Goal: Obtain resource: Obtain resource

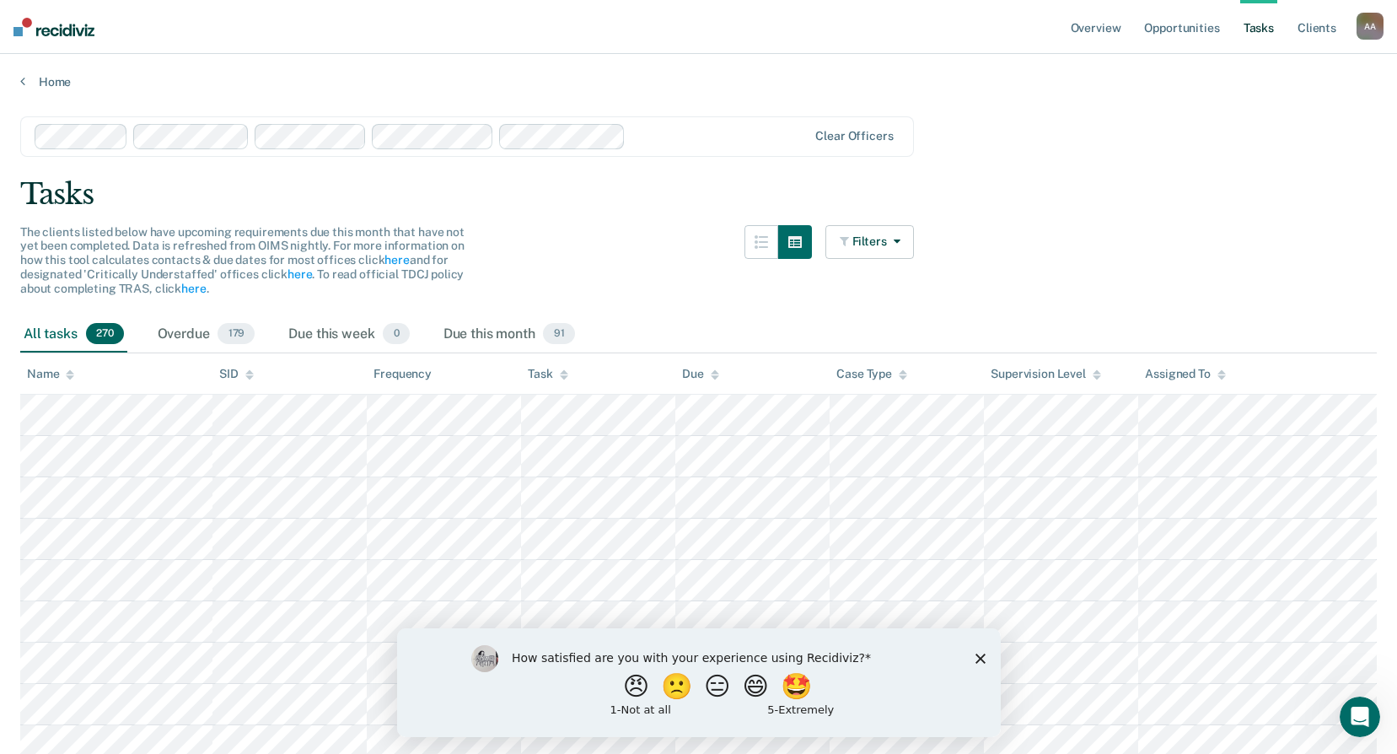
click at [1175, 201] on div "Tasks" at bounding box center [698, 194] width 1356 height 35
click at [979, 662] on icon "Close survey" at bounding box center [980, 658] width 10 height 10
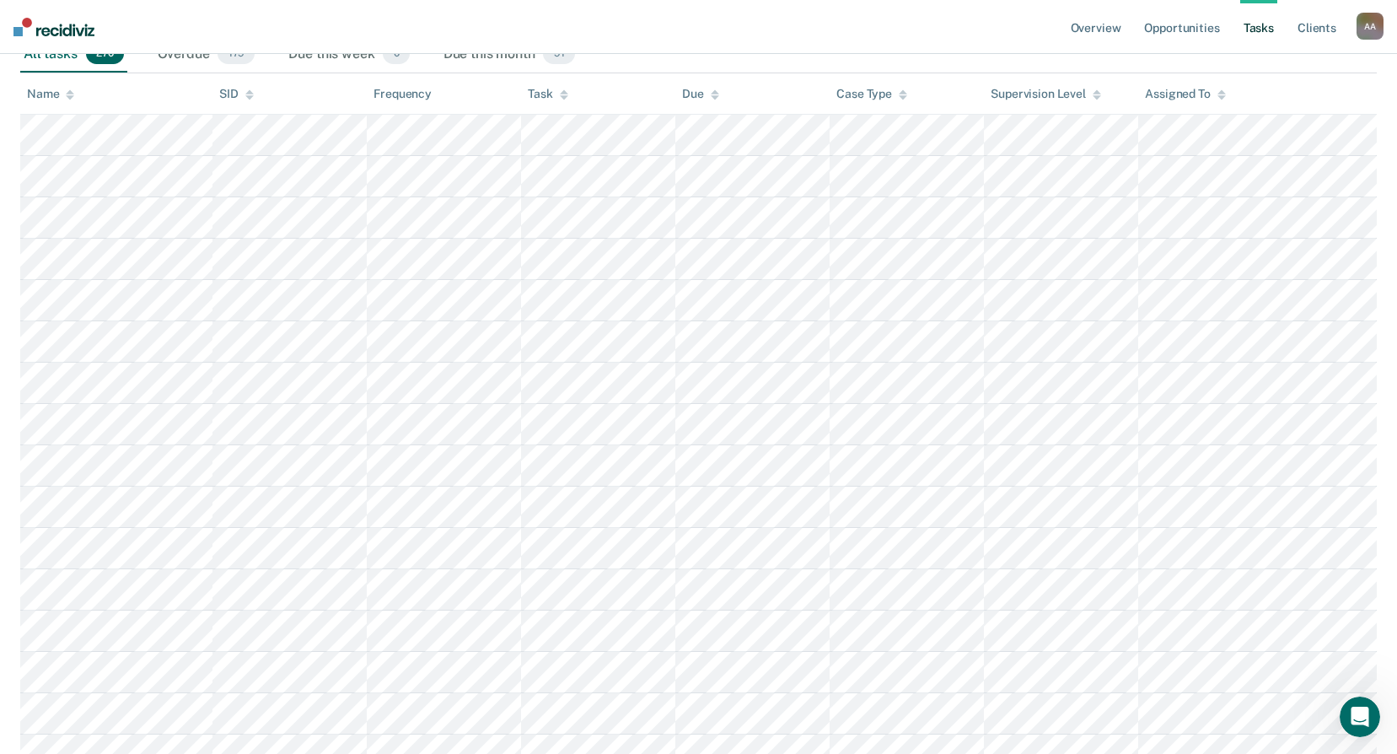
scroll to position [253, 0]
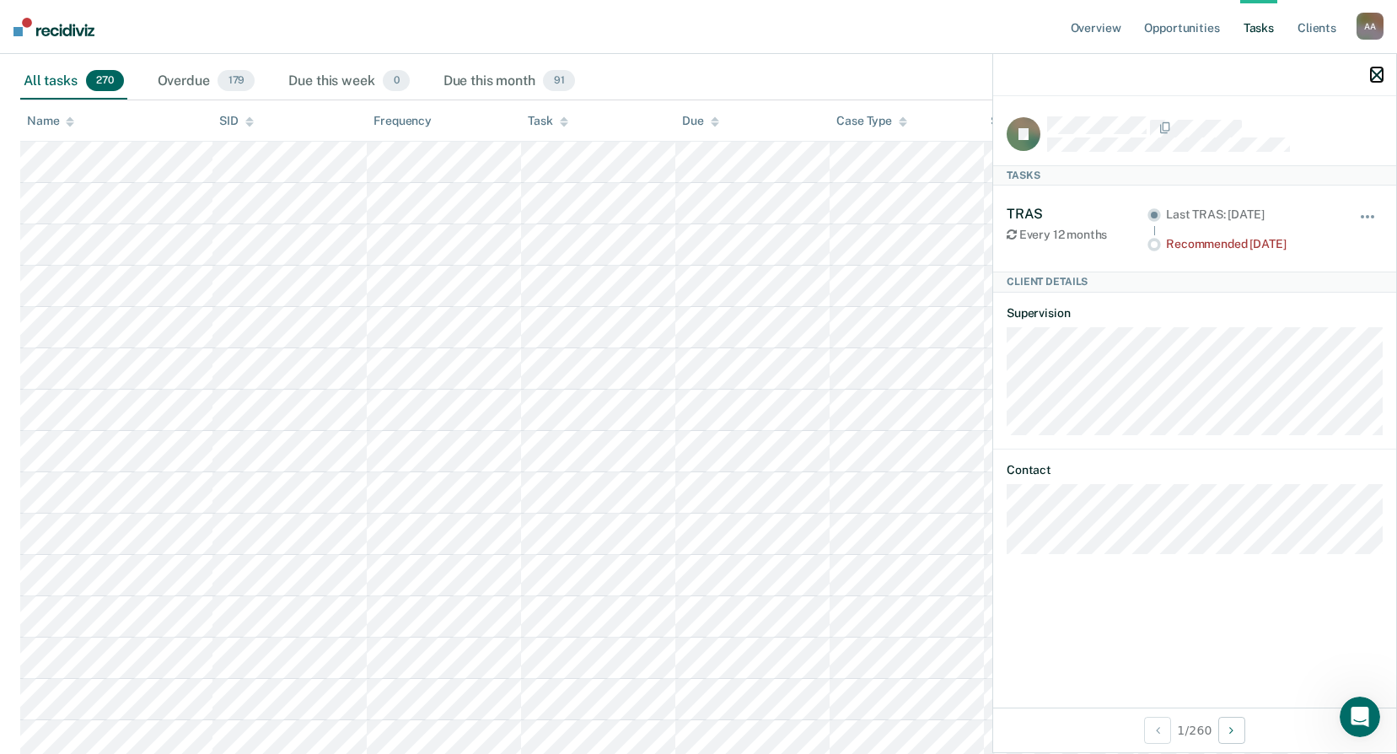
click at [1376, 78] on icon "button" at bounding box center [1377, 75] width 12 height 12
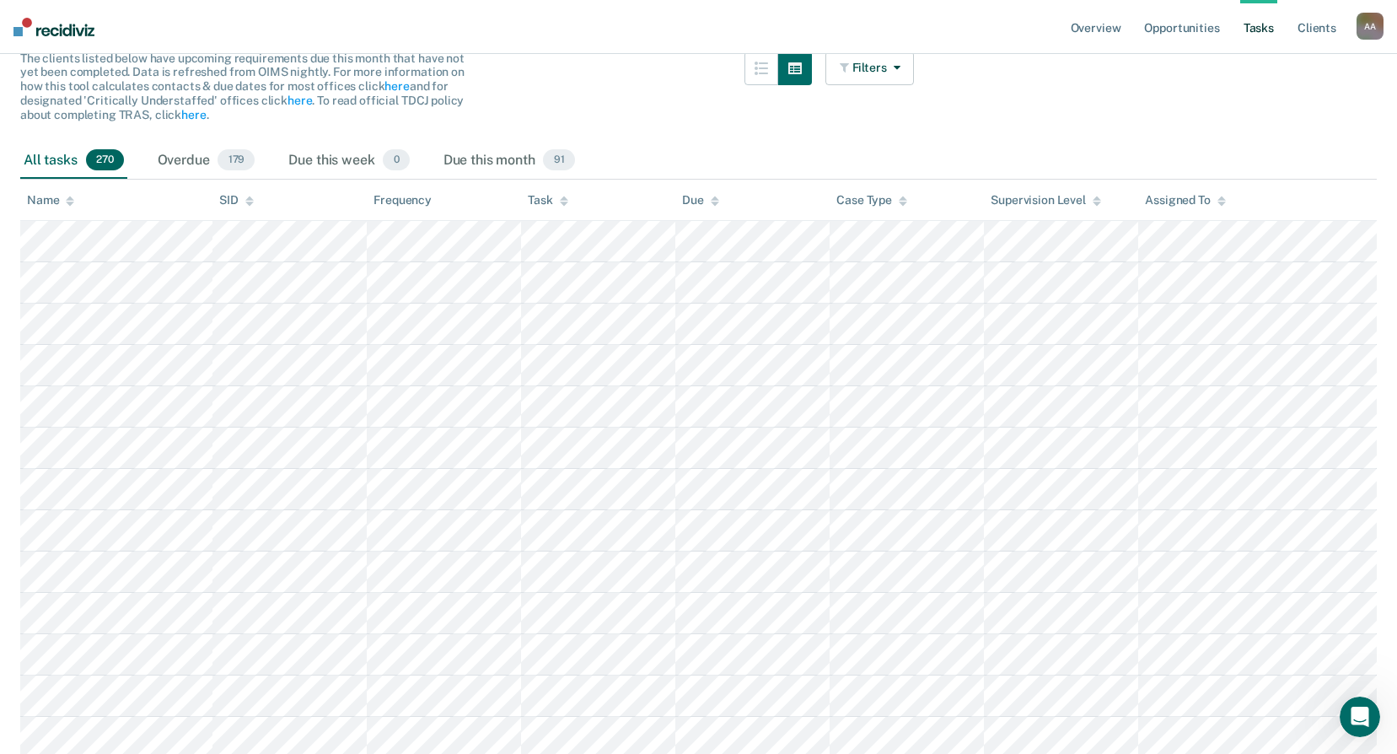
scroll to position [0, 0]
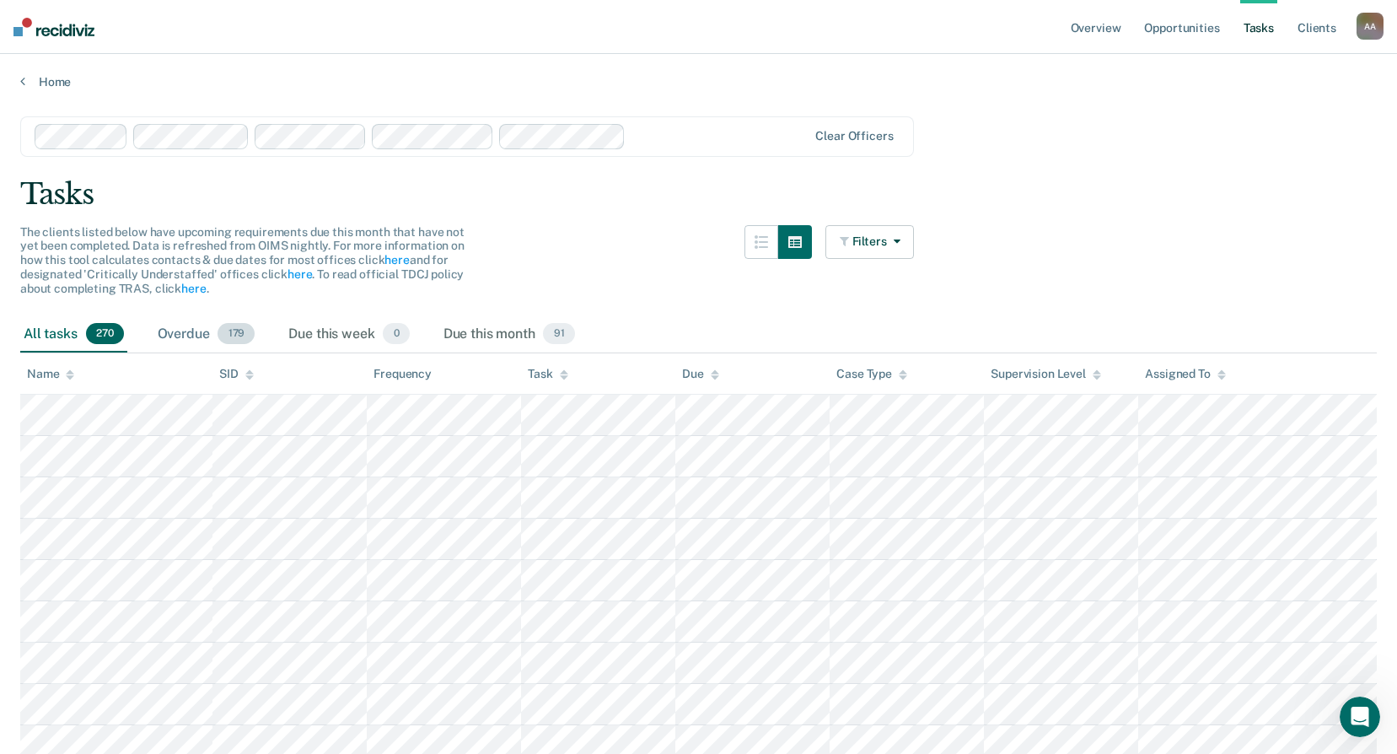
click at [198, 343] on div "Overdue 179" at bounding box center [206, 334] width 105 height 37
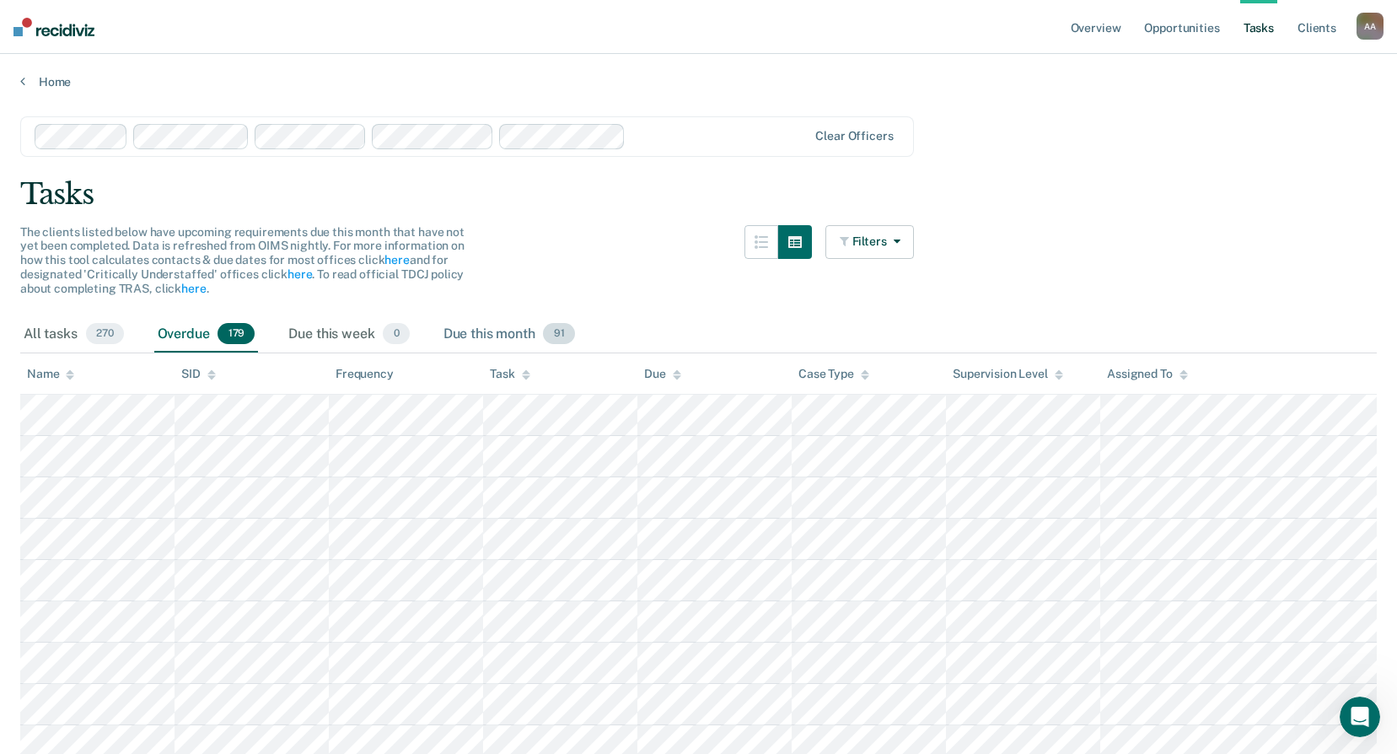
click at [500, 330] on div "Due this month 91" at bounding box center [509, 334] width 138 height 37
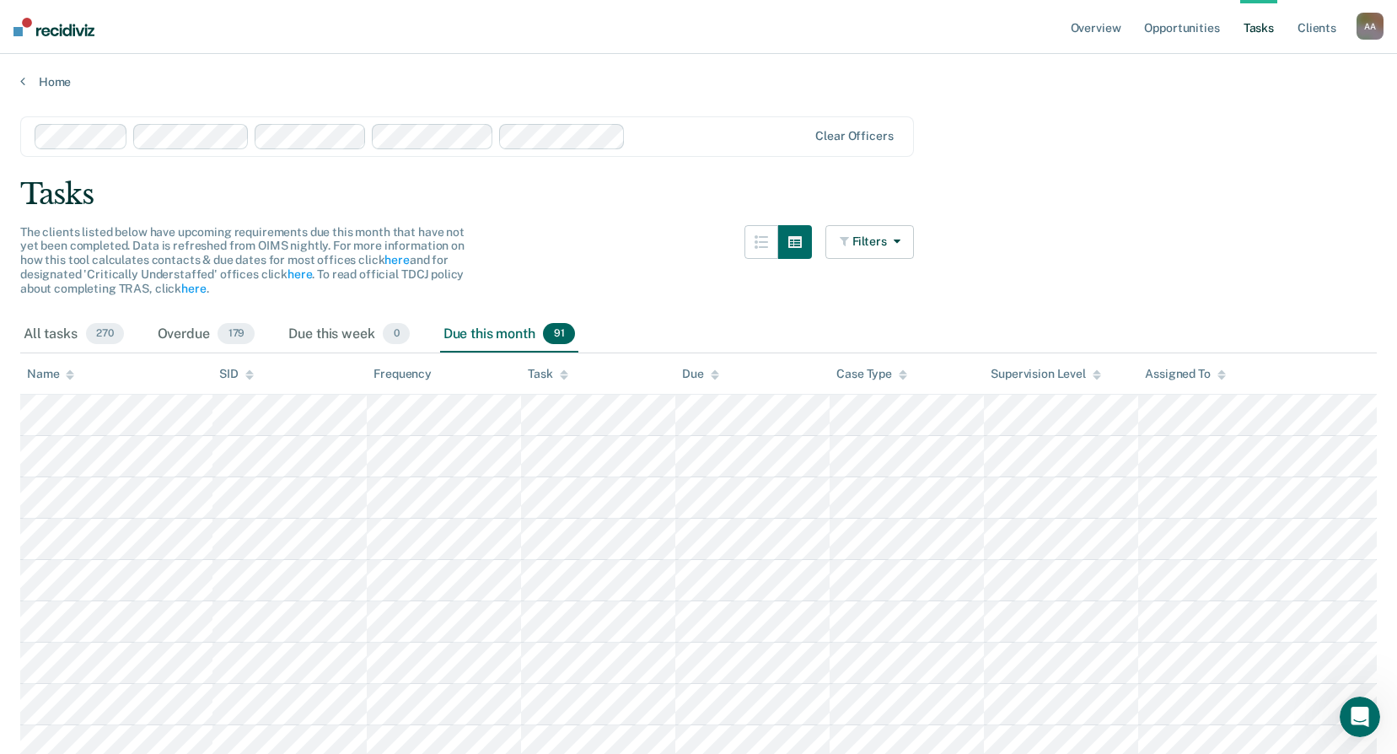
click at [559, 373] on div "Task" at bounding box center [548, 374] width 40 height 14
click at [561, 372] on icon at bounding box center [564, 374] width 8 height 11
click at [1213, 27] on link "Opportunities" at bounding box center [1182, 27] width 82 height 54
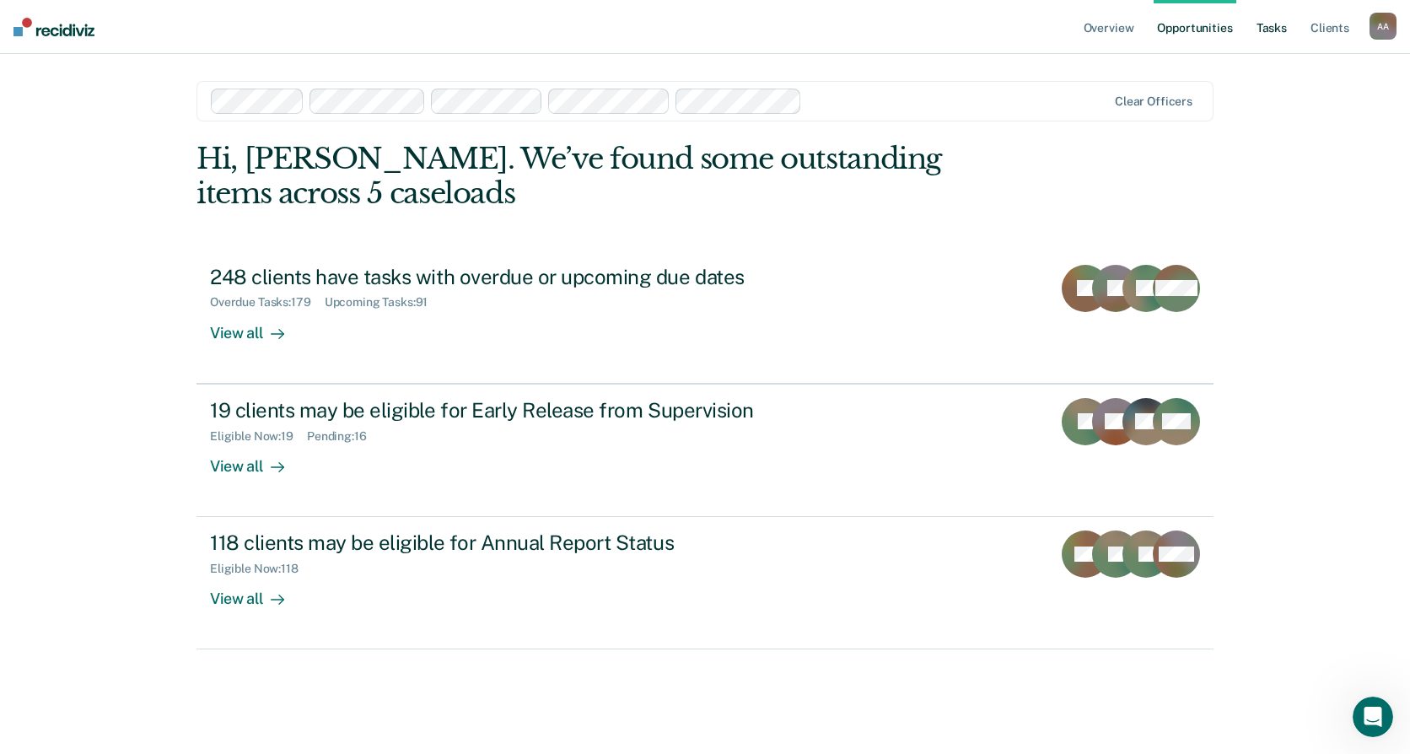
click at [1288, 27] on link "Tasks" at bounding box center [1271, 27] width 37 height 54
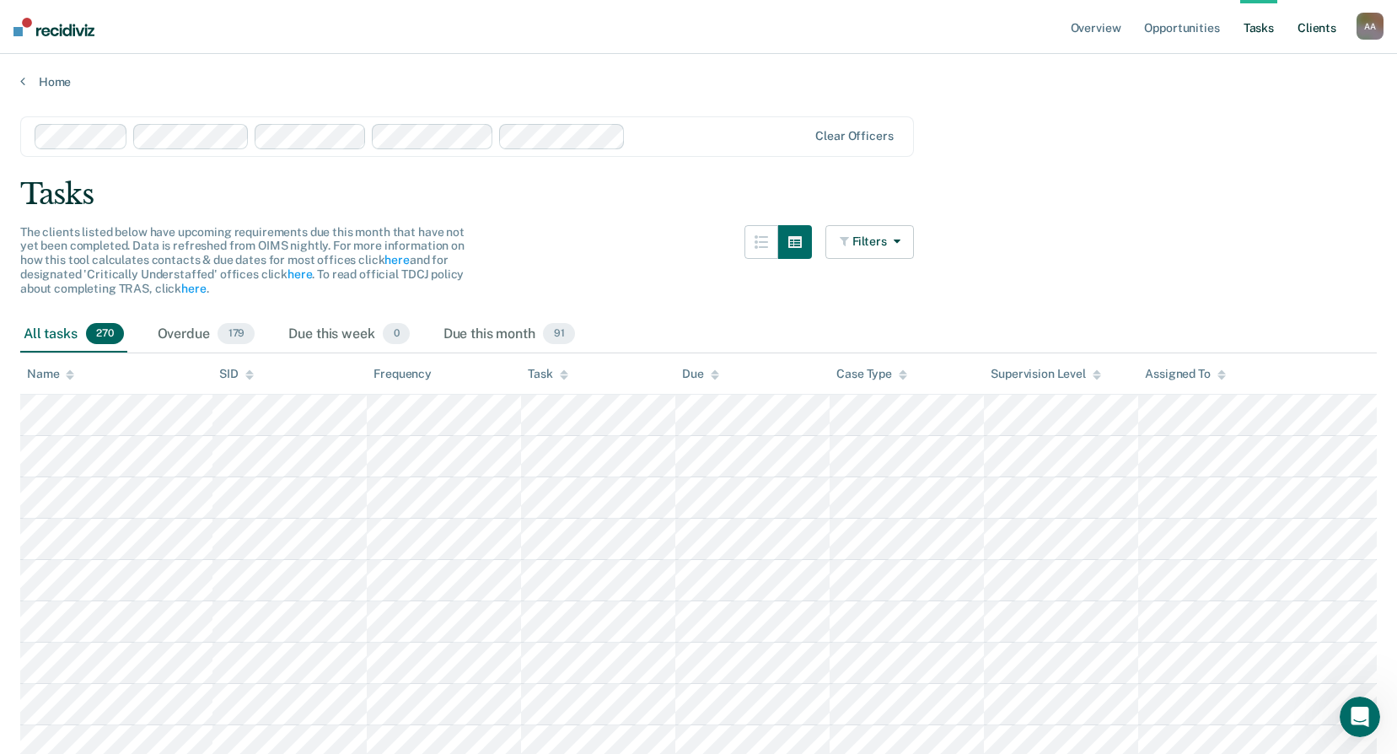
click at [1310, 34] on link "Client s" at bounding box center [1317, 27] width 46 height 54
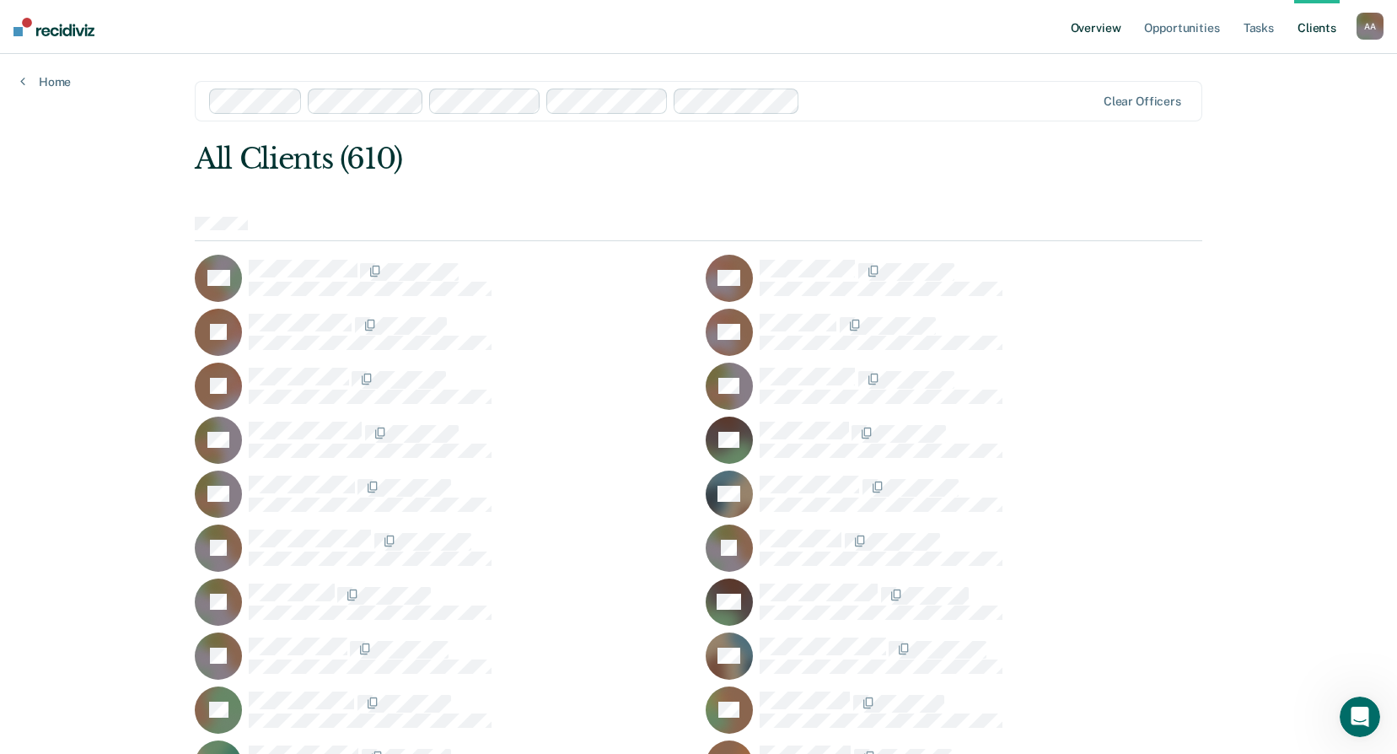
click at [1082, 25] on link "Overview" at bounding box center [1095, 27] width 57 height 54
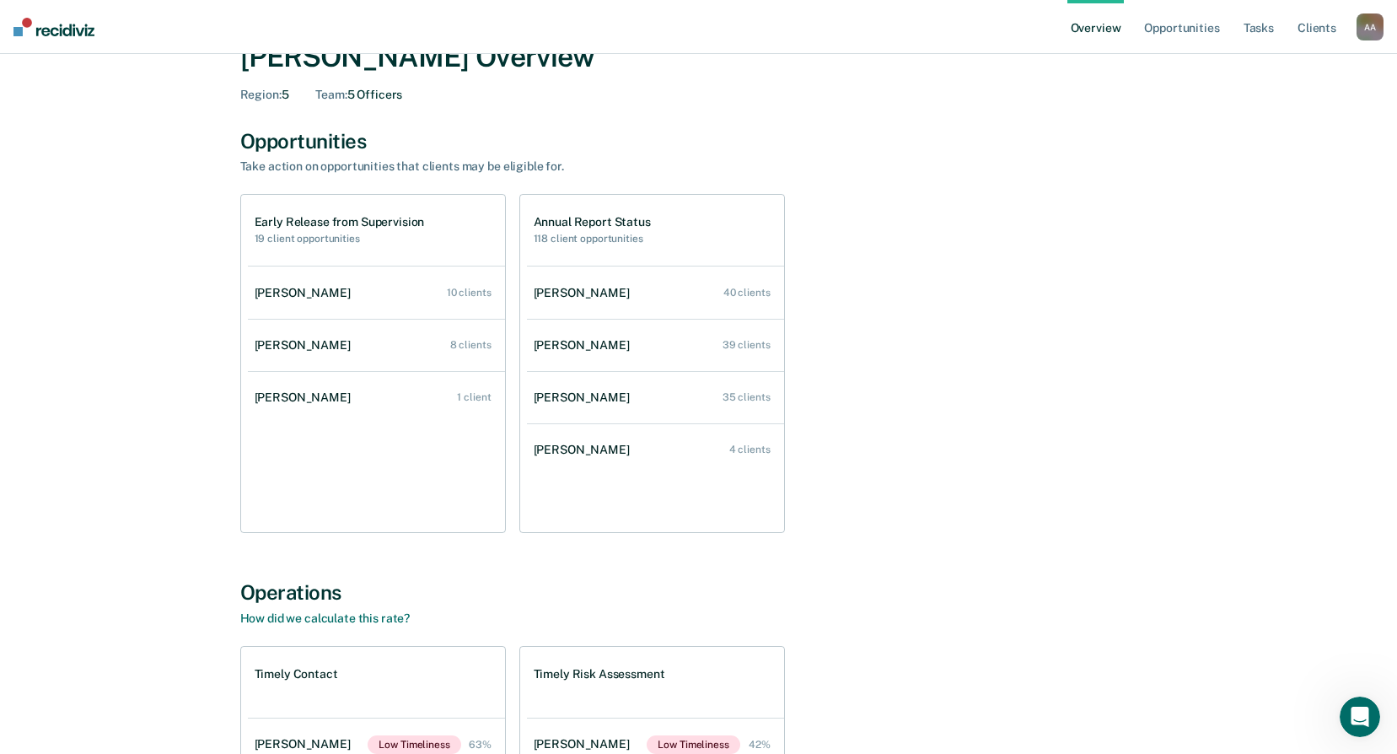
scroll to position [84, 0]
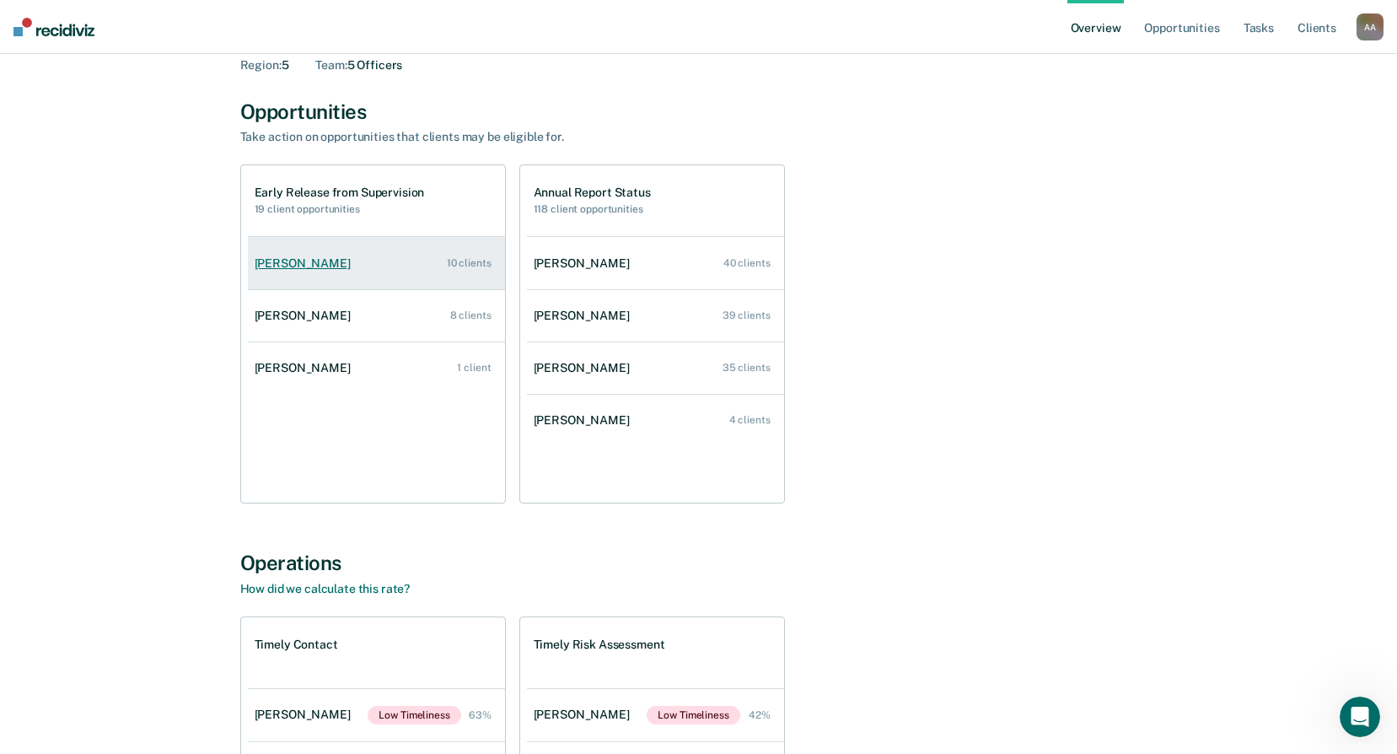
click at [300, 261] on div "[PERSON_NAME]" at bounding box center [306, 263] width 103 height 14
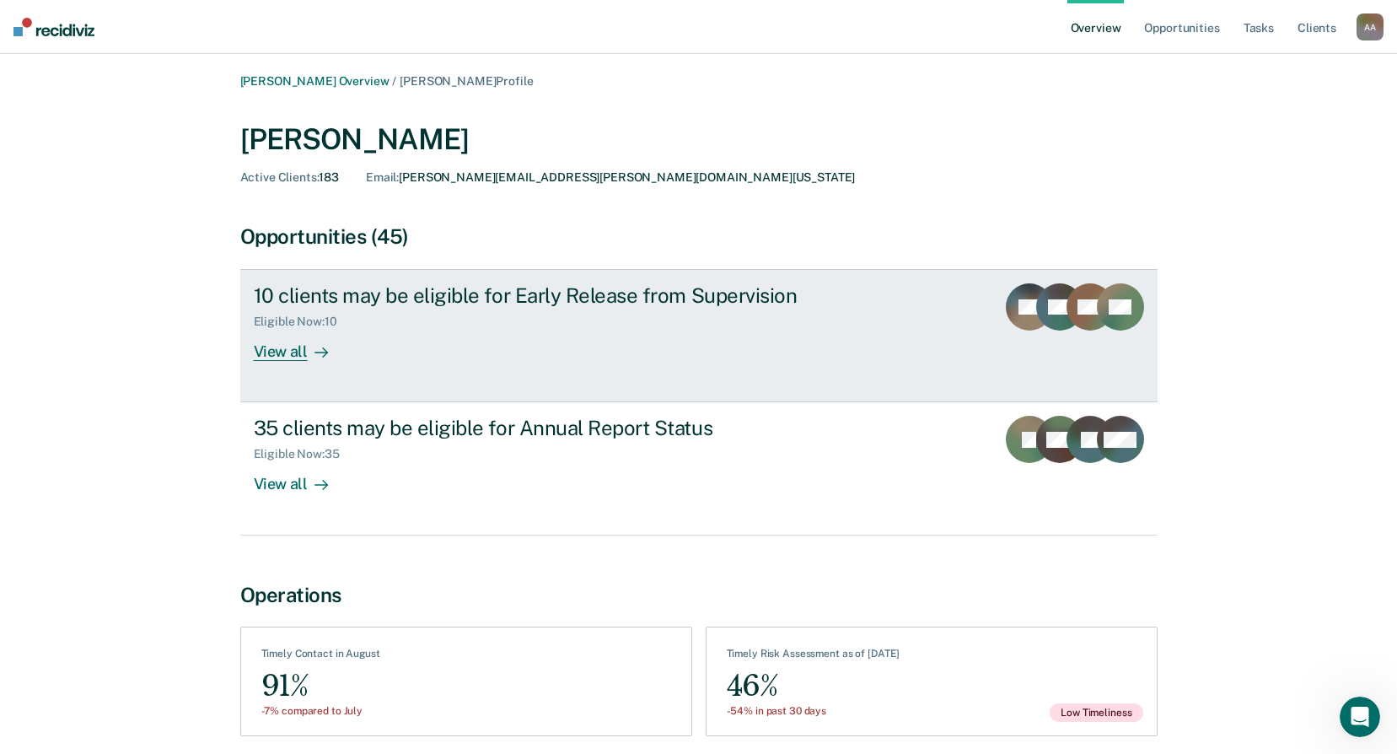
click at [308, 342] on div at bounding box center [318, 351] width 20 height 19
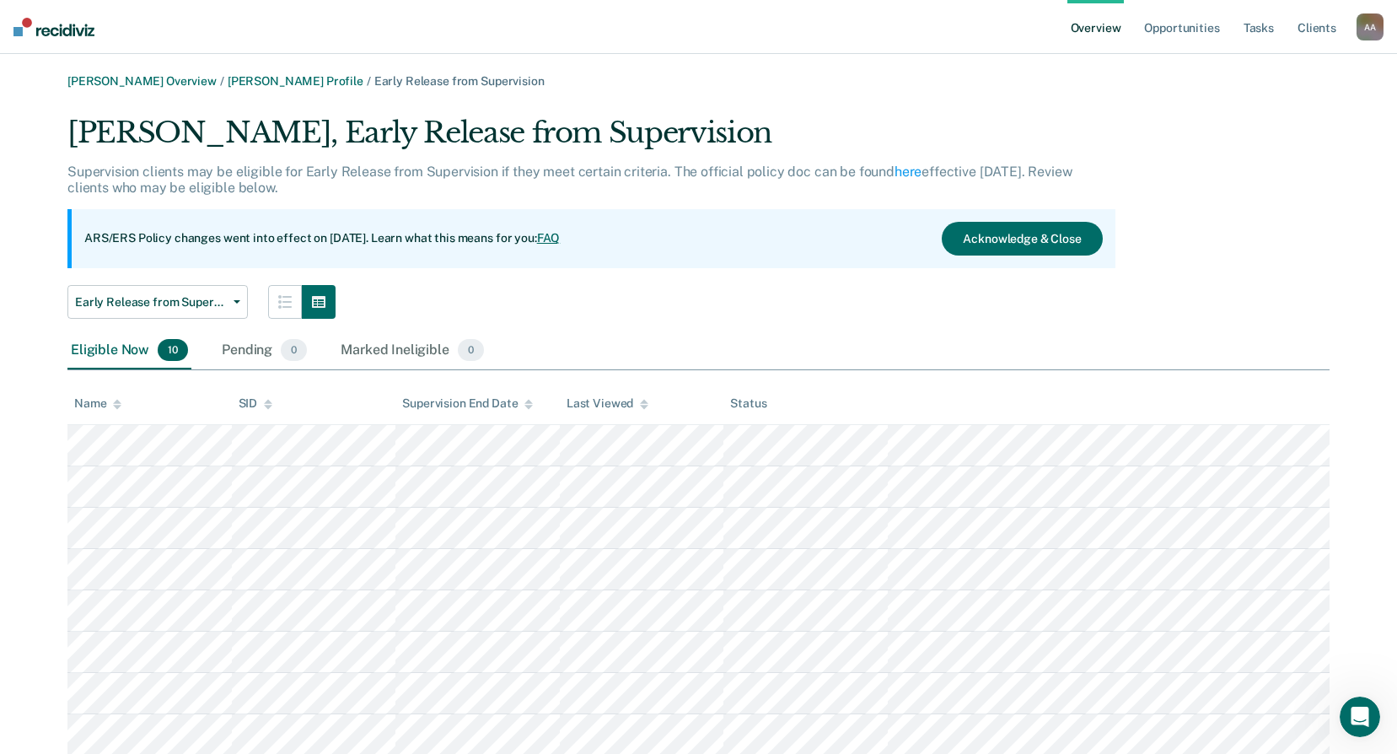
scroll to position [84, 0]
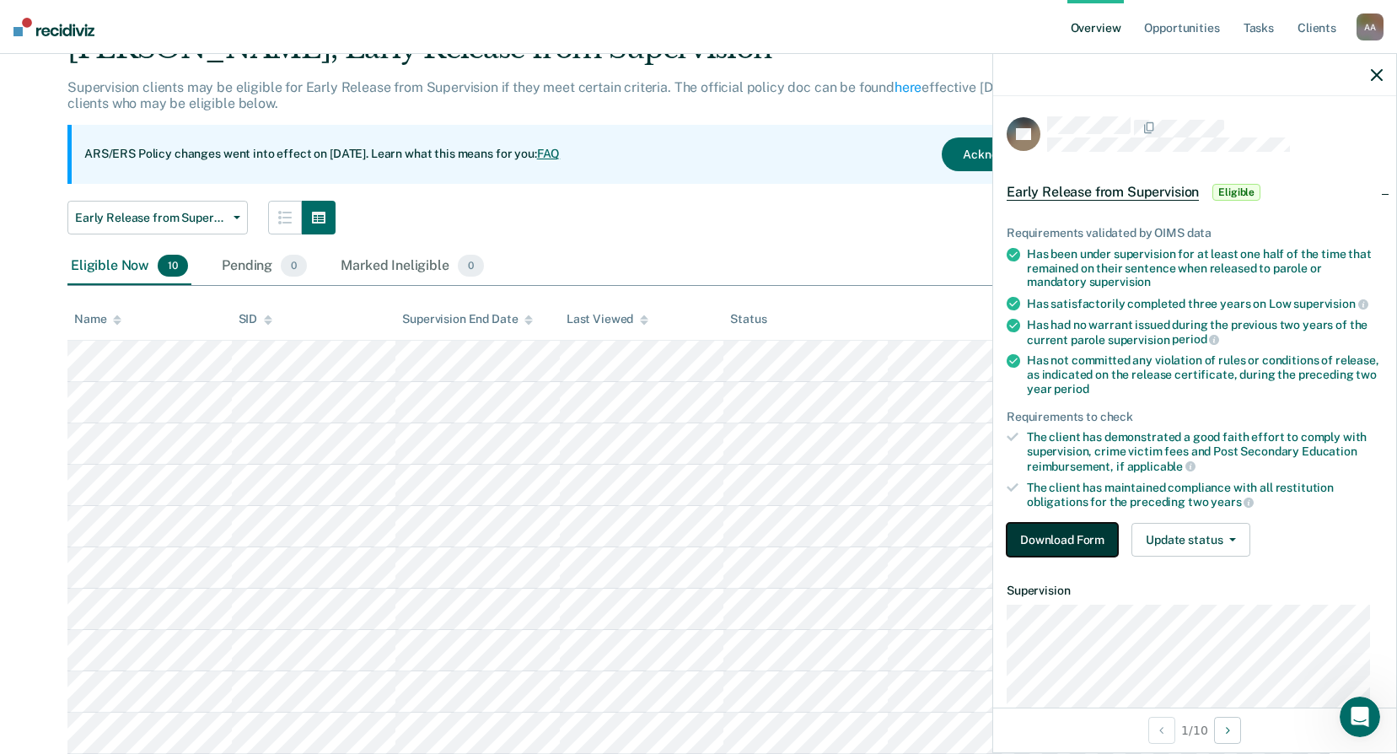
click at [1058, 538] on button "Download Form" at bounding box center [1062, 540] width 111 height 34
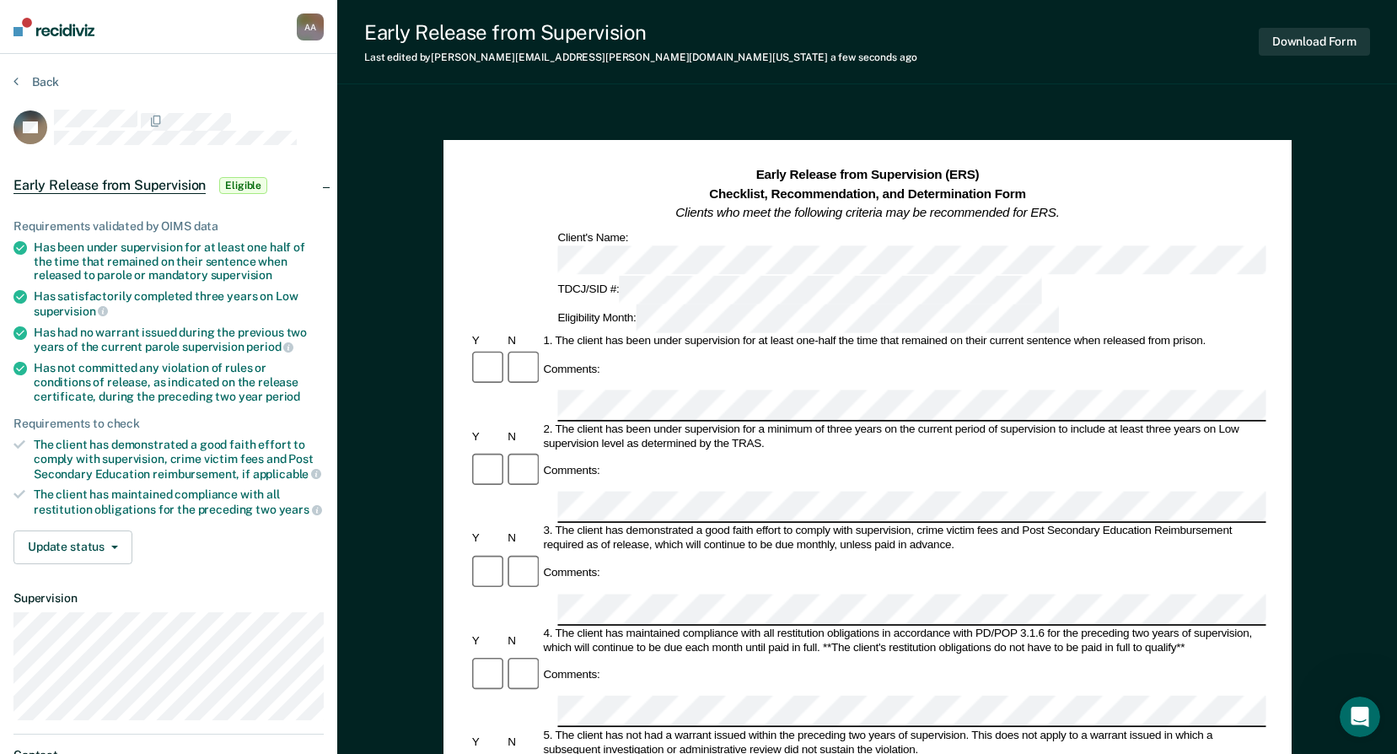
click at [369, 233] on div "Early Release from Supervision (ERS) Checklist, Recommendation, and Determinati…" at bounding box center [867, 741] width 1060 height 1272
click at [43, 83] on button "Back" at bounding box center [36, 81] width 46 height 15
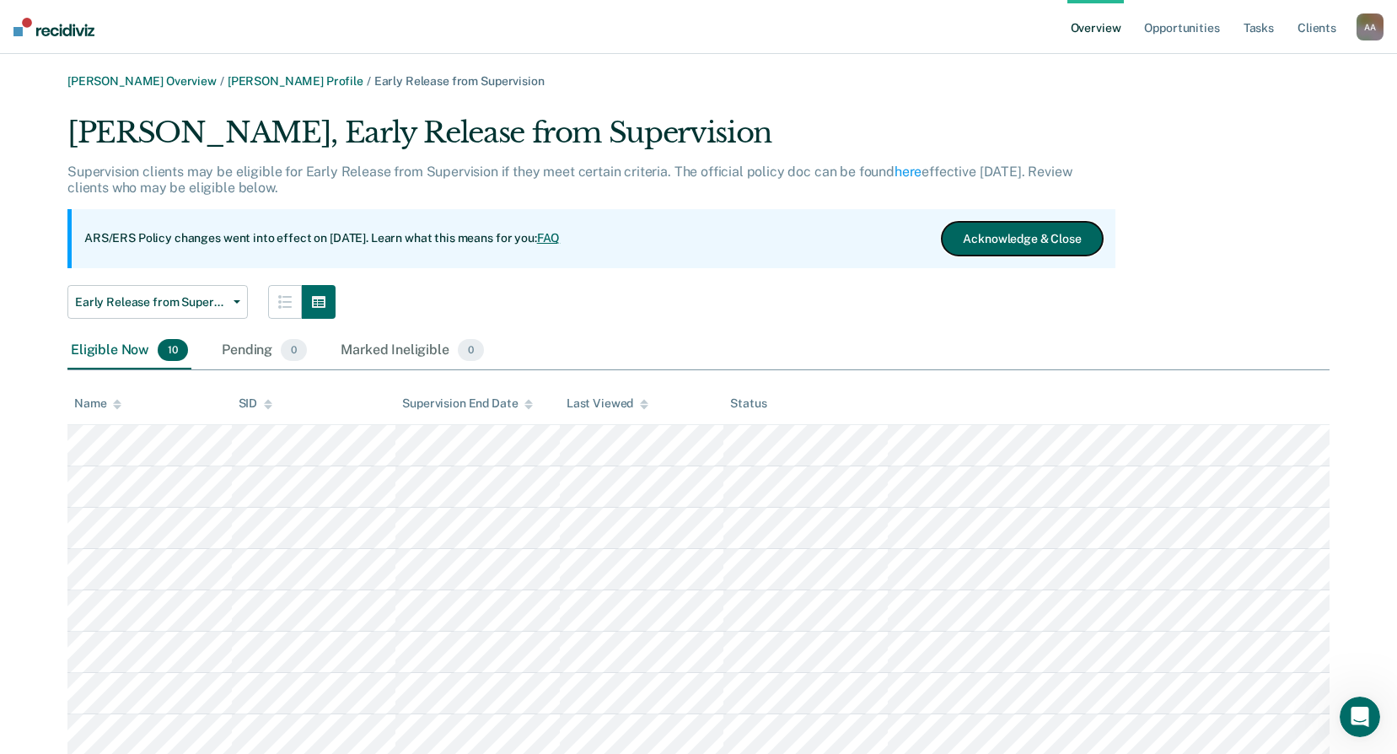
click at [1061, 228] on button "Acknowledge & Close" at bounding box center [1022, 239] width 160 height 34
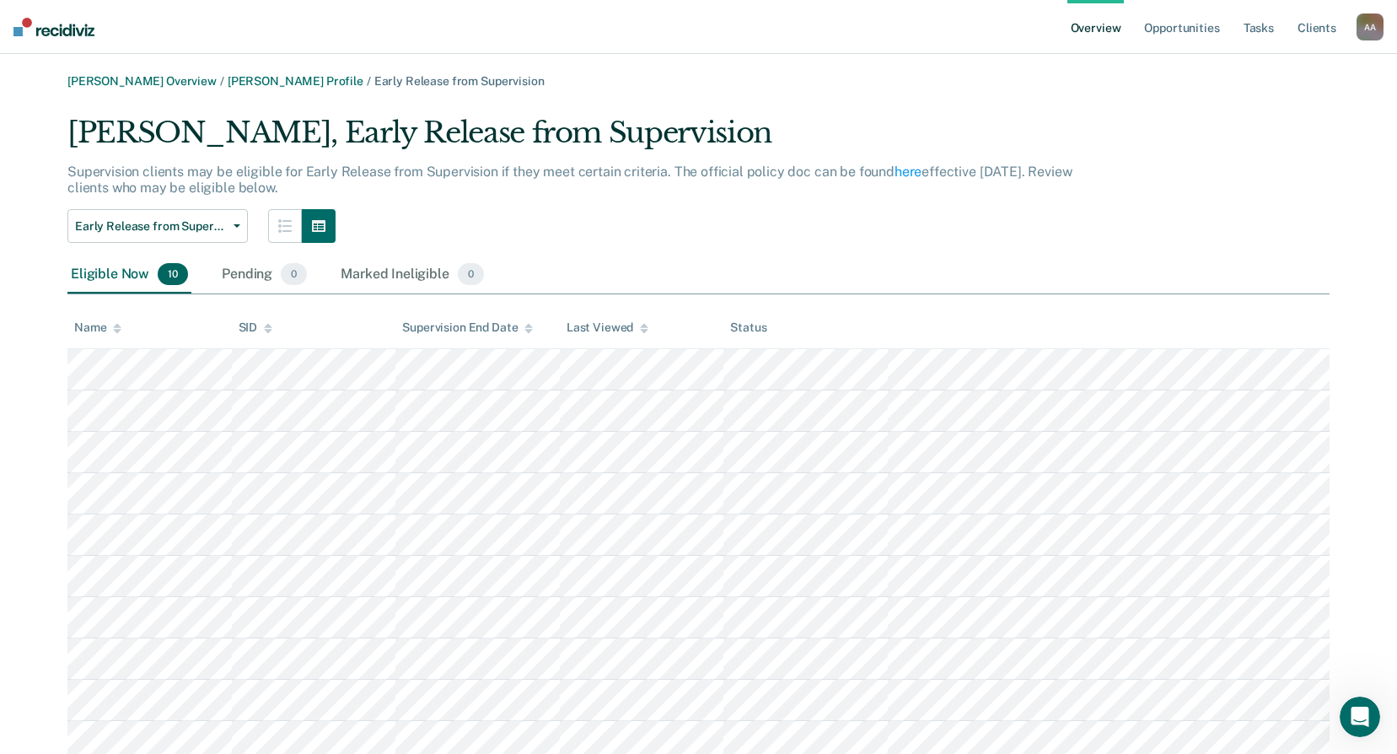
click at [1083, 37] on link "Overview" at bounding box center [1095, 27] width 57 height 54
